Goal: Information Seeking & Learning: Learn about a topic

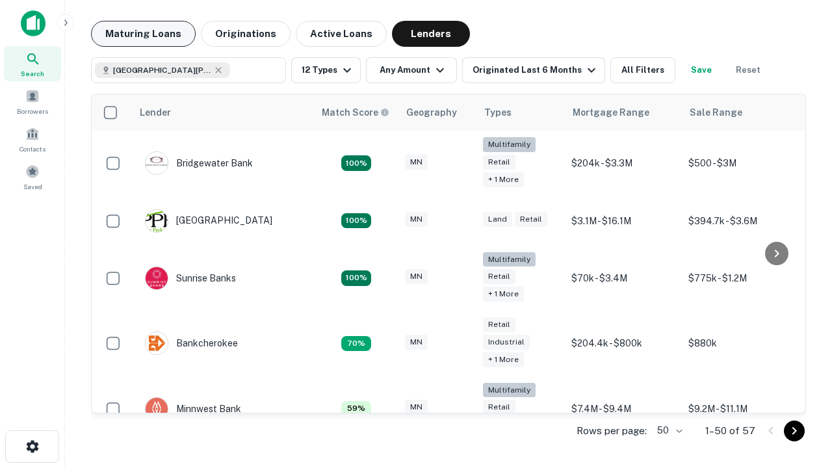
click at [143, 34] on button "Maturing Loans" at bounding box center [143, 34] width 105 height 26
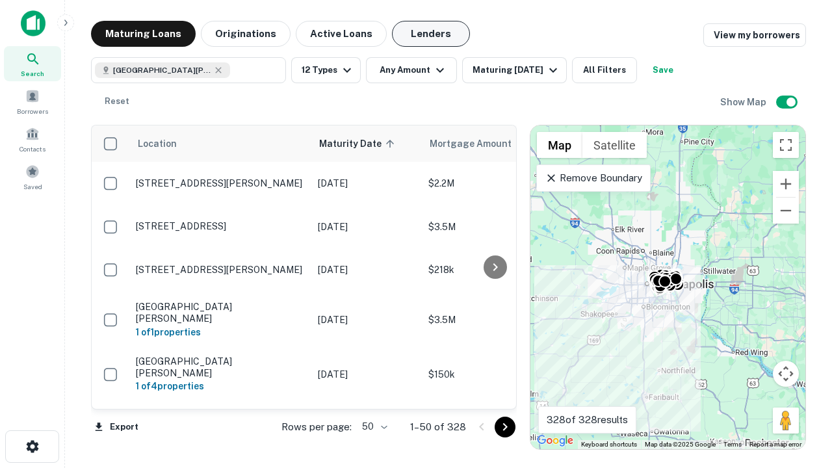
click at [431, 34] on button "Lenders" at bounding box center [431, 34] width 78 height 26
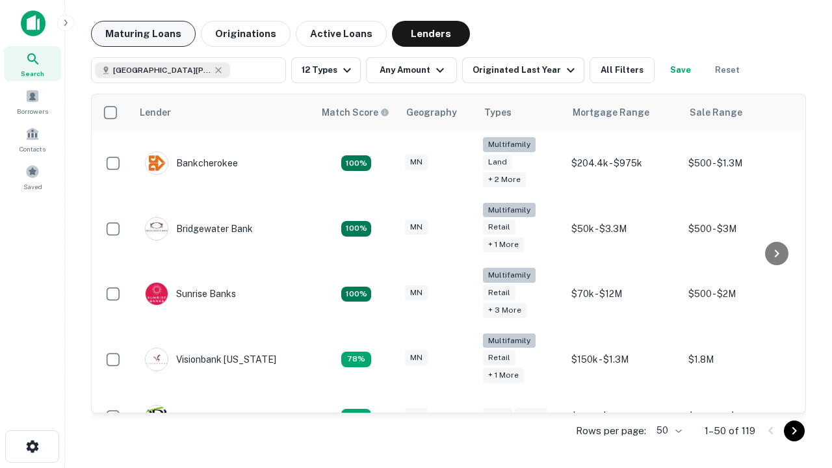
click at [143, 34] on button "Maturing Loans" at bounding box center [143, 34] width 105 height 26
